Goal: Task Accomplishment & Management: Manage account settings

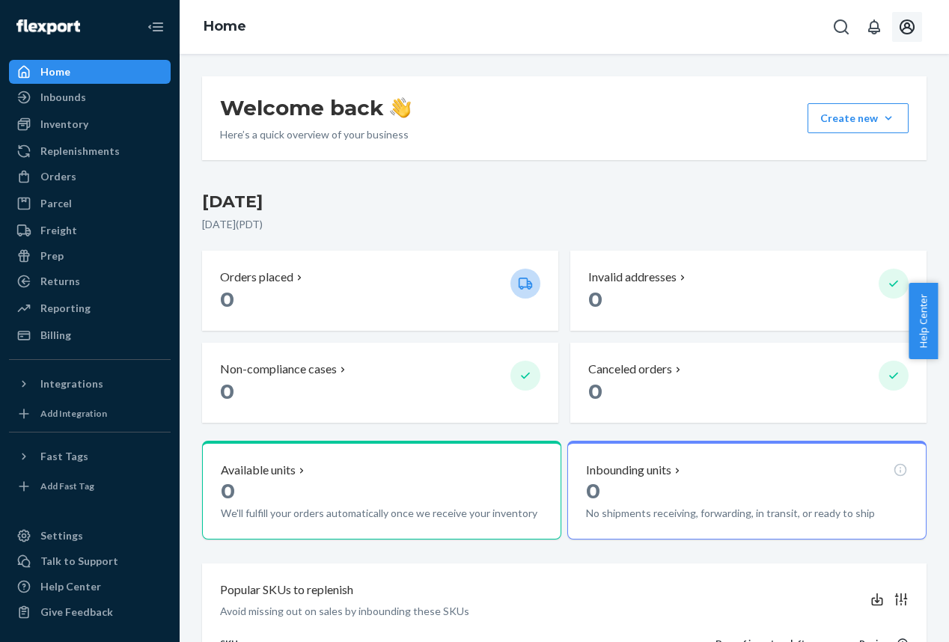
click at [903, 20] on icon "Open account menu" at bounding box center [907, 27] width 18 height 18
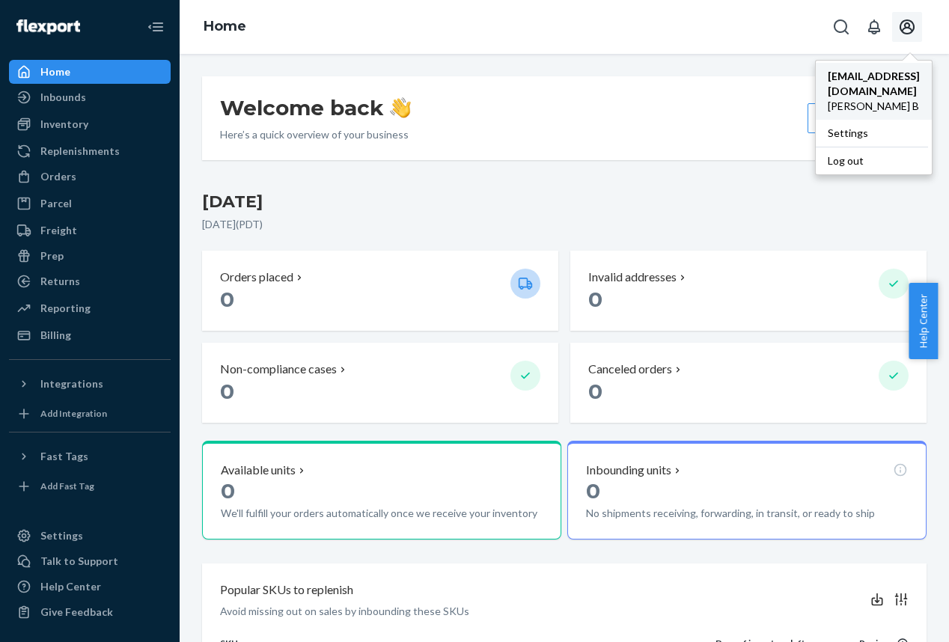
click at [873, 99] on span "[PERSON_NAME] B" at bounding box center [874, 106] width 92 height 15
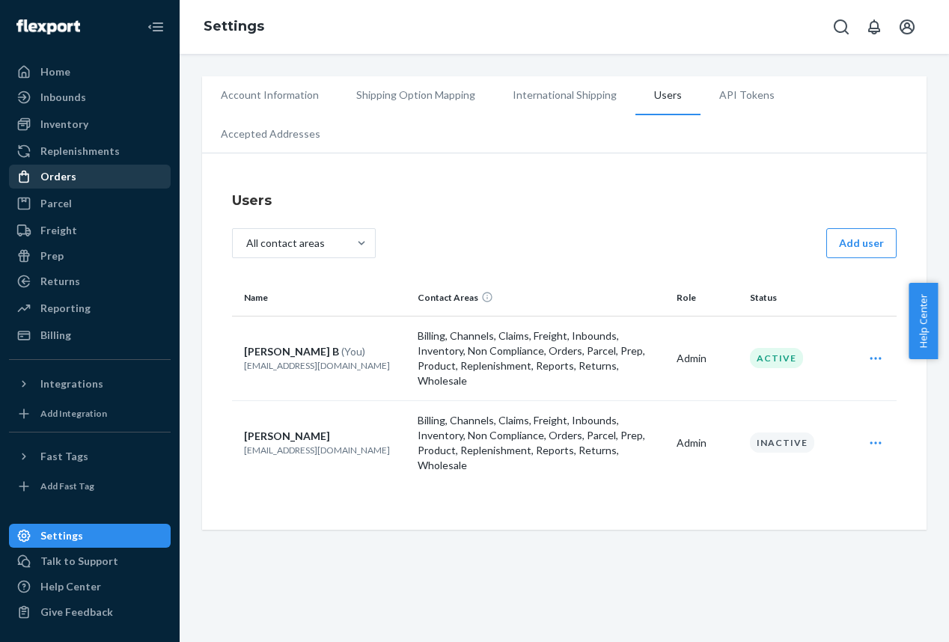
click at [91, 183] on div "Orders" at bounding box center [89, 176] width 159 height 21
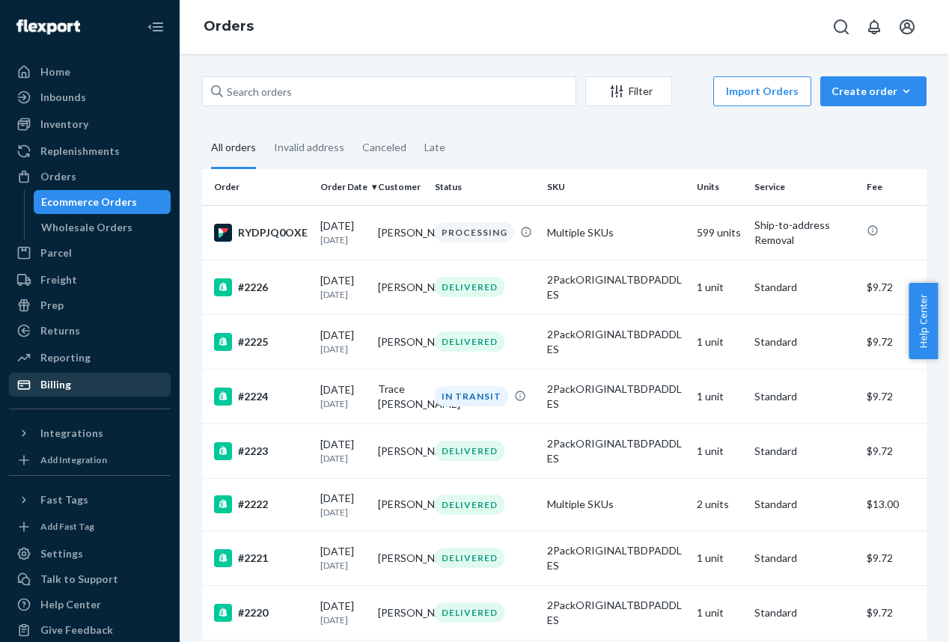
click at [73, 387] on div "Billing" at bounding box center [89, 384] width 159 height 21
